Goal: Information Seeking & Learning: Learn about a topic

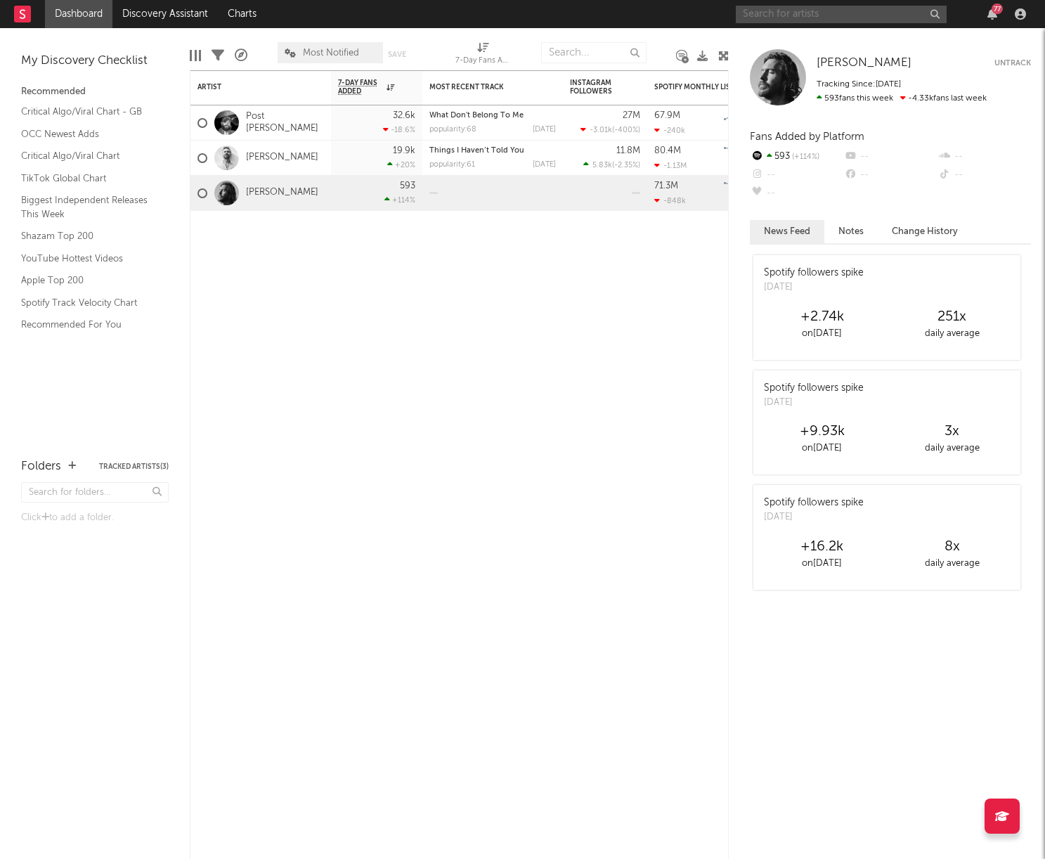
click at [859, 17] on input "text" at bounding box center [841, 15] width 211 height 18
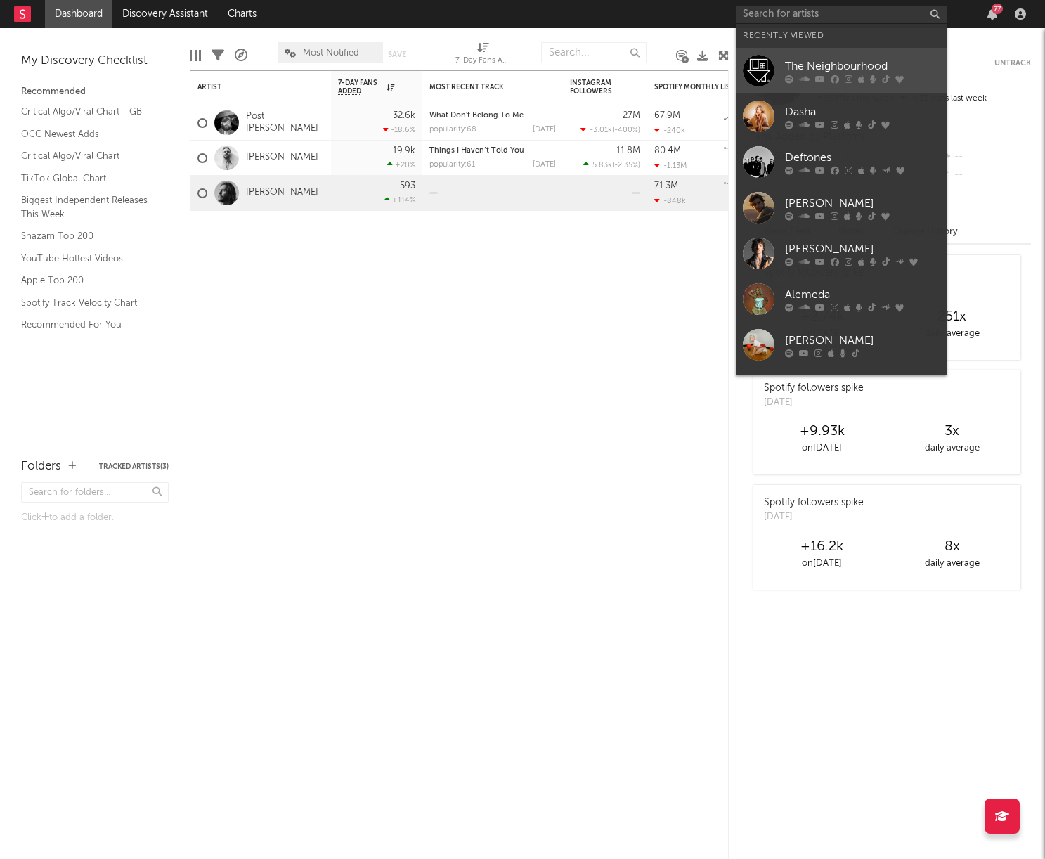
click at [821, 65] on div "The Neighbourhood" at bounding box center [862, 66] width 155 height 17
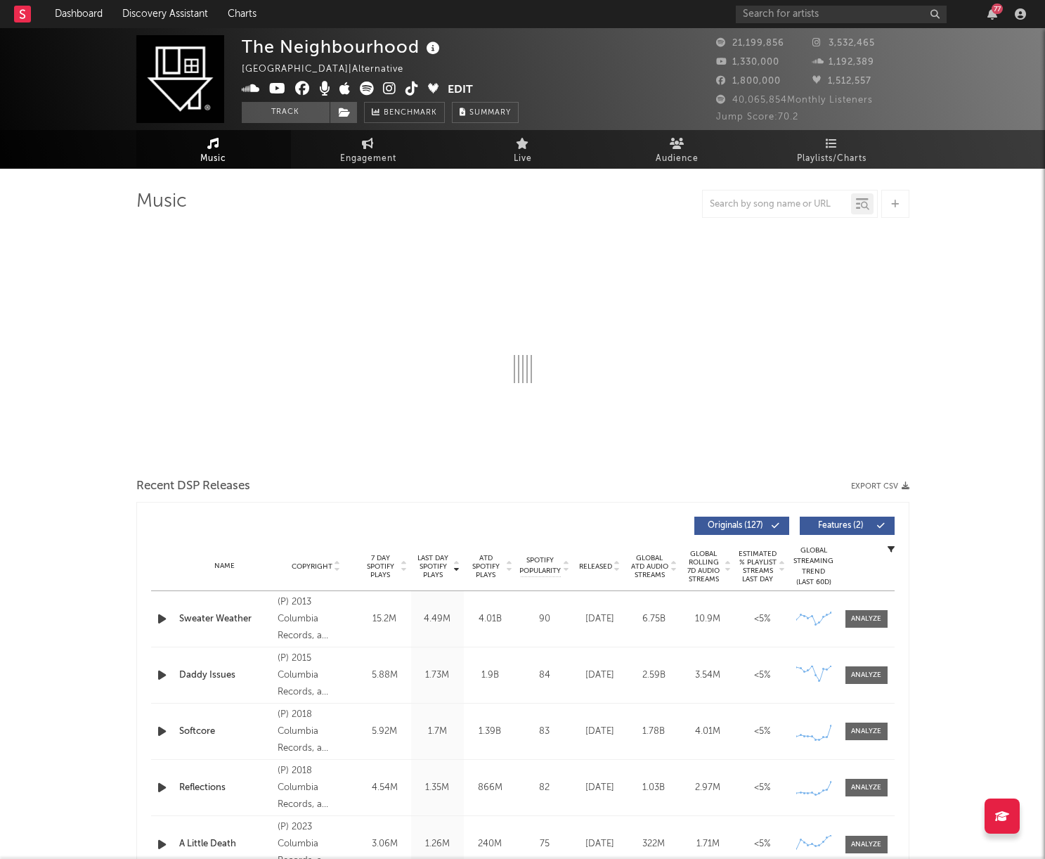
select select "6m"
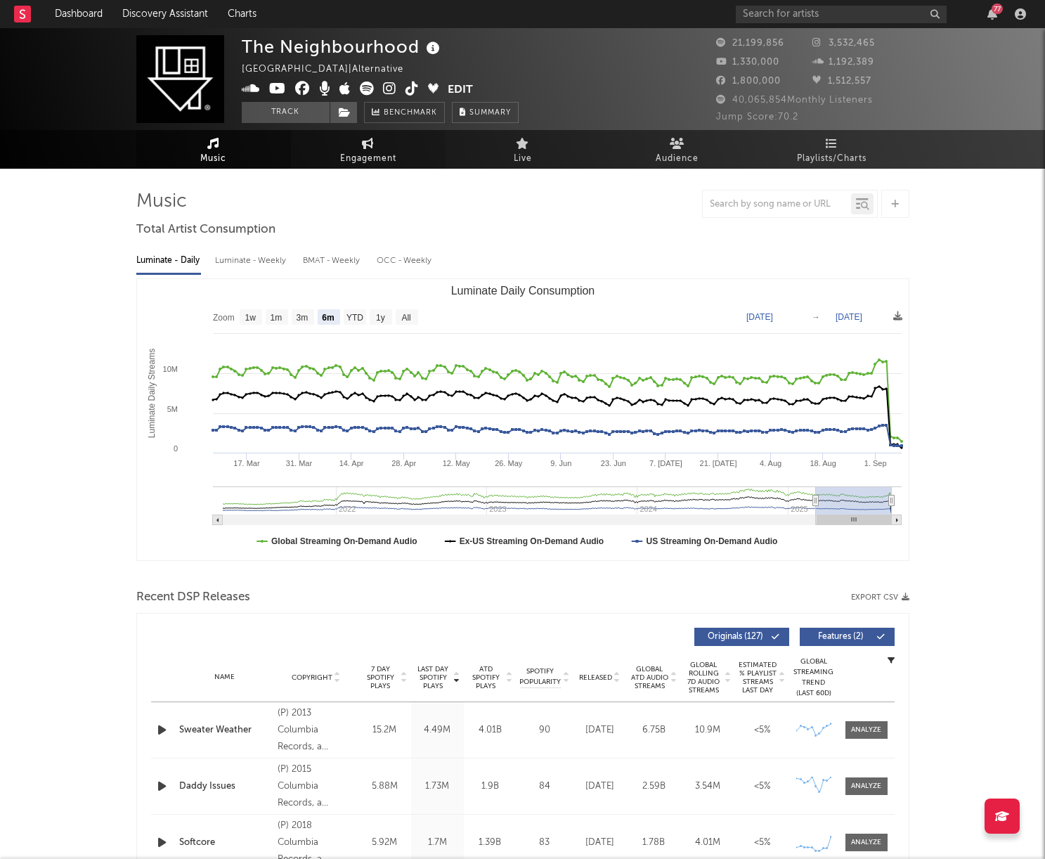
click at [371, 156] on span "Engagement" at bounding box center [368, 158] width 56 height 17
select select "1w"
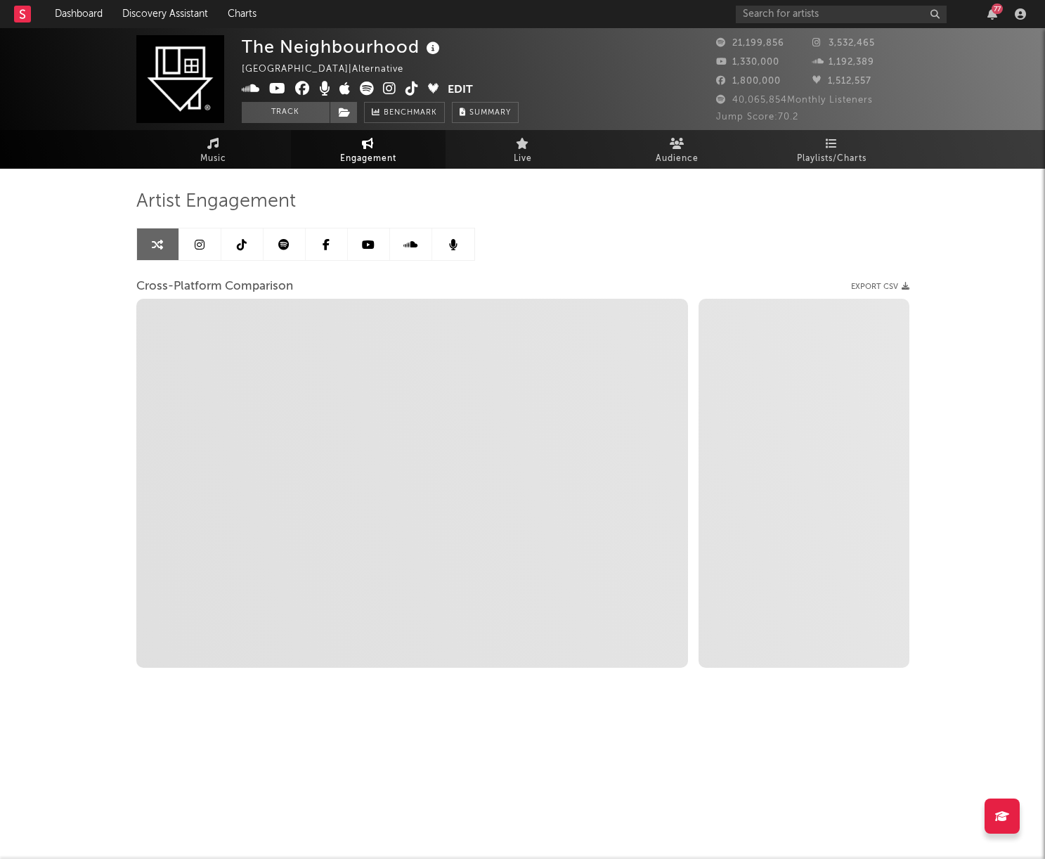
select select "1m"
